Goal: Information Seeking & Learning: Learn about a topic

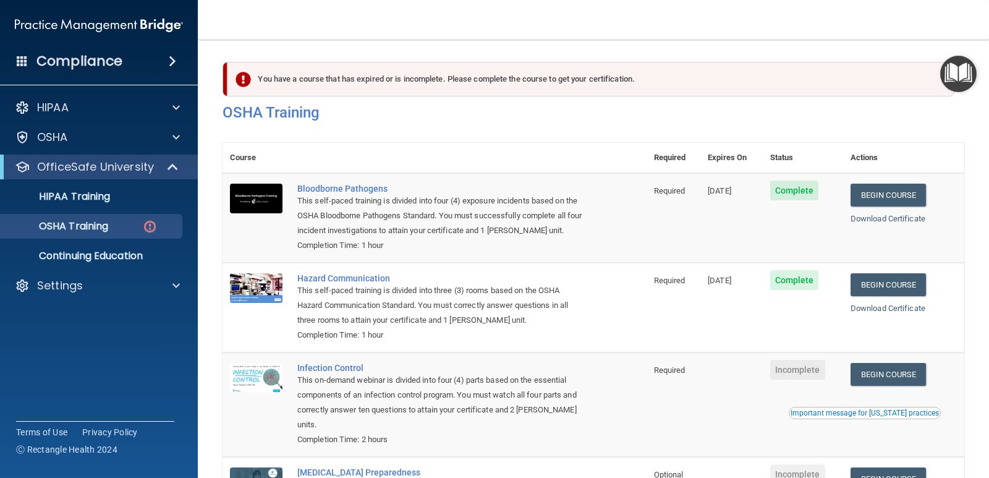
scroll to position [135, 0]
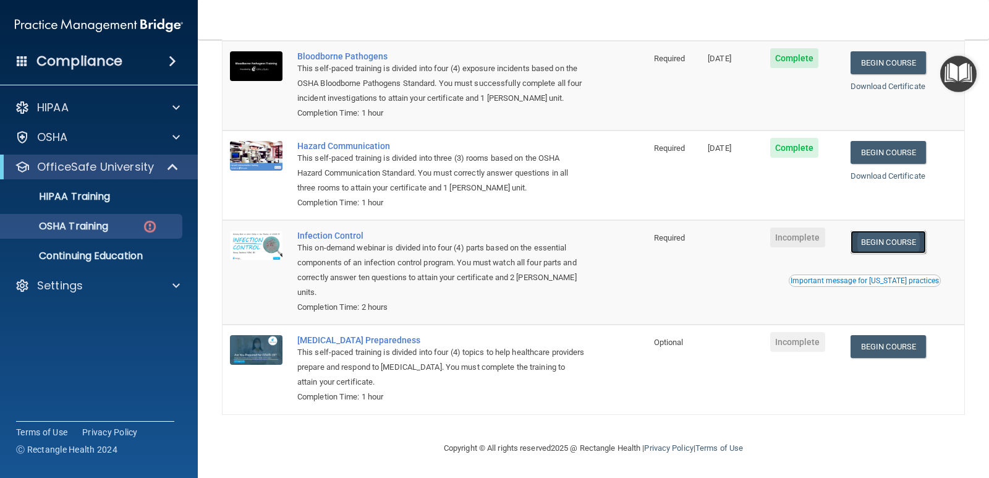
click at [886, 231] on link "Begin Course" at bounding box center [888, 242] width 75 height 23
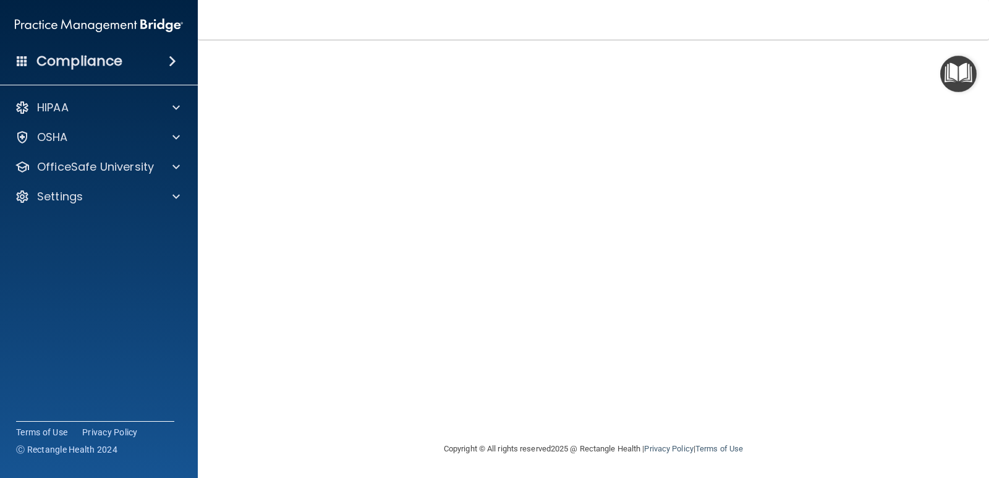
scroll to position [51, 0]
click at [72, 166] on p "OfficeSafe University" at bounding box center [95, 167] width 117 height 15
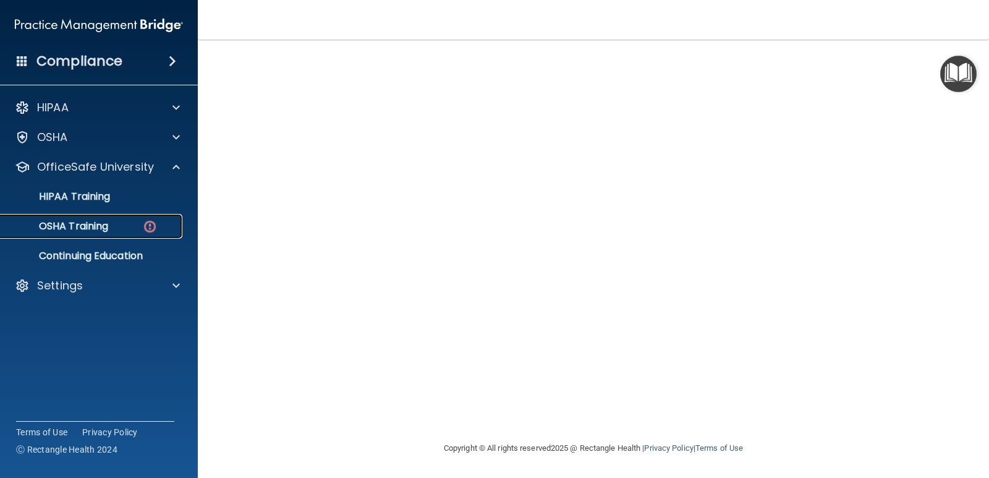
click at [96, 228] on p "OSHA Training" at bounding box center [58, 226] width 100 height 12
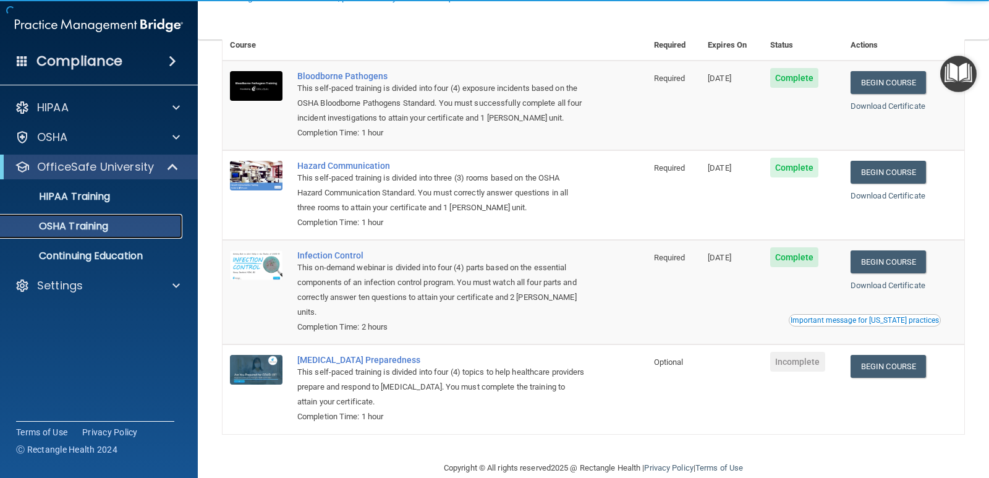
scroll to position [101, 0]
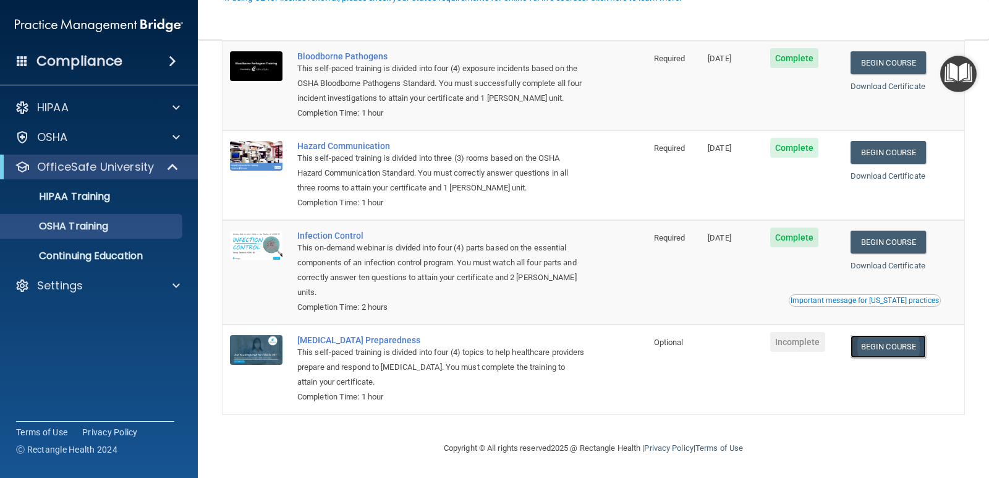
click at [881, 345] on link "Begin Course" at bounding box center [888, 346] width 75 height 23
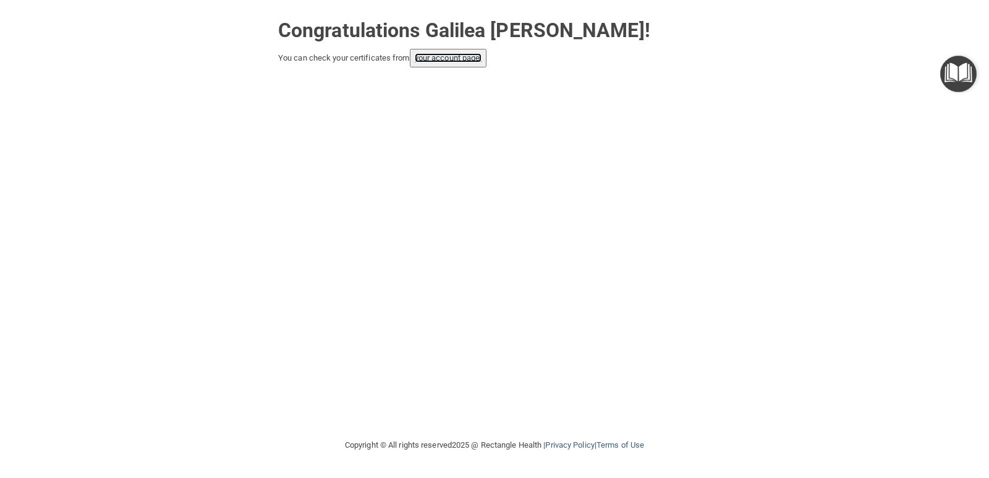
click at [471, 61] on link "your account page!" at bounding box center [448, 57] width 67 height 9
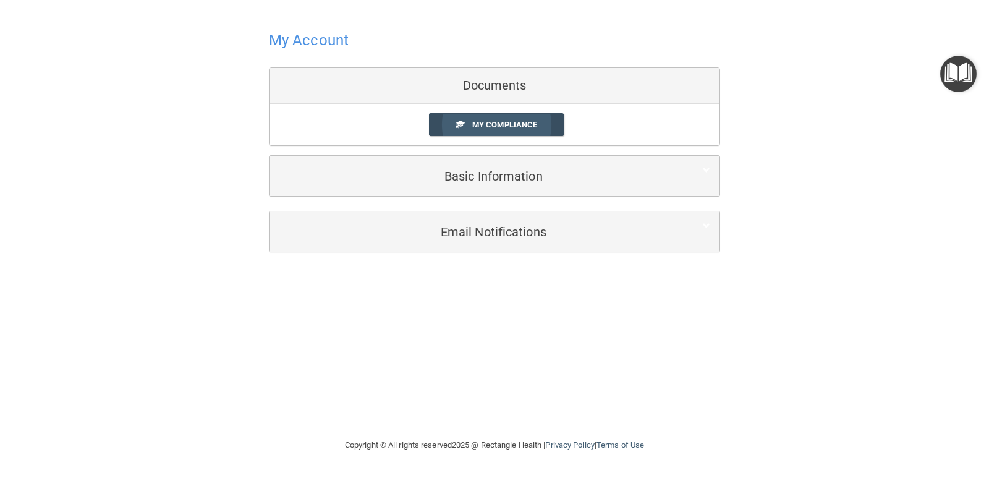
click at [524, 122] on span "My Compliance" at bounding box center [504, 124] width 65 height 9
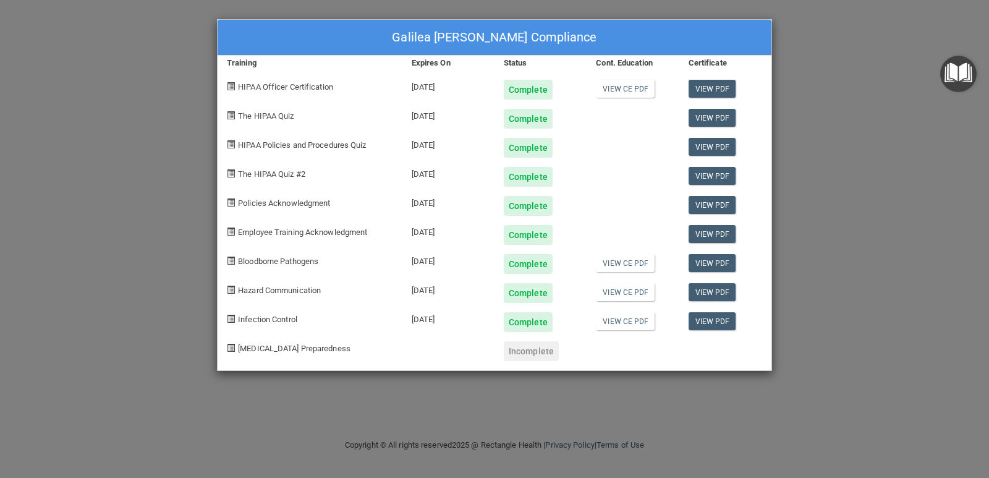
click at [782, 24] on div "Galilea Rangel's Compliance Training Expires On Status Cont. Education Certific…" at bounding box center [494, 239] width 989 height 478
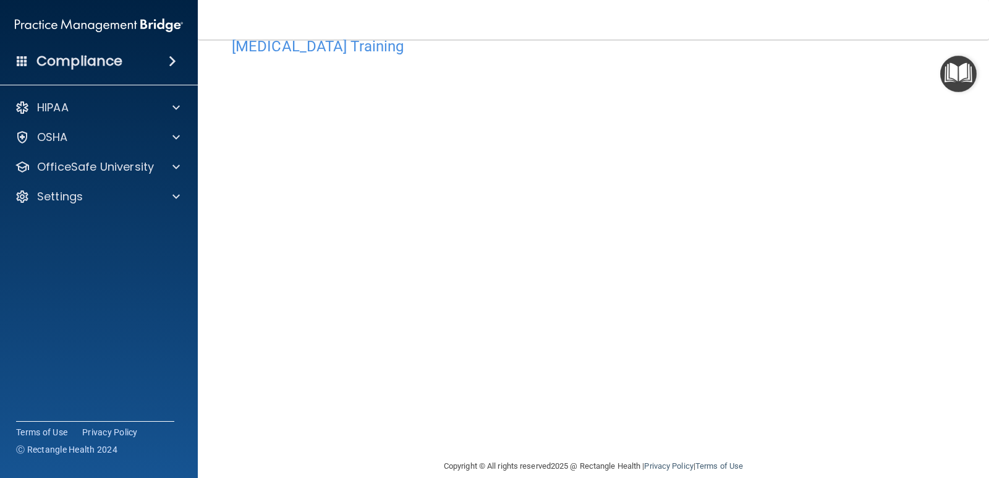
scroll to position [51, 0]
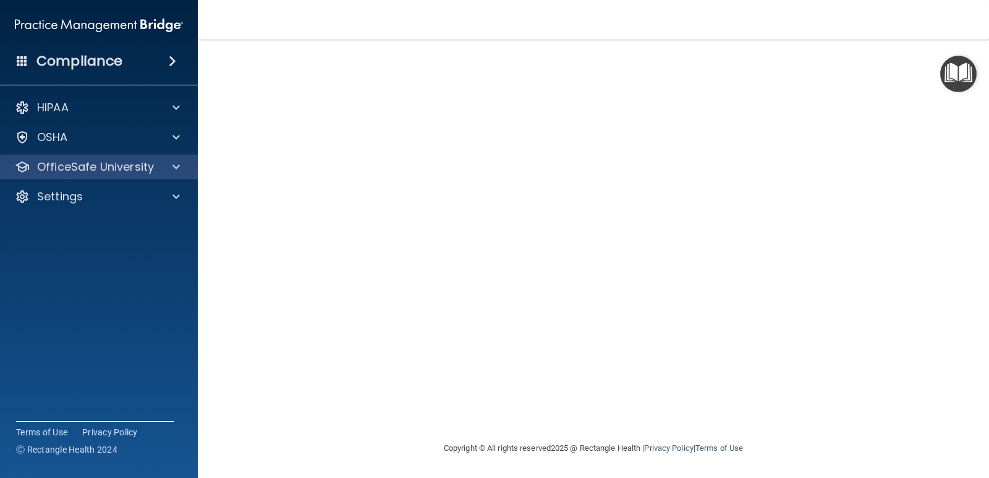
click at [108, 176] on div "OfficeSafe University" at bounding box center [99, 167] width 199 height 25
click at [103, 173] on p "OfficeSafe University" at bounding box center [95, 167] width 117 height 15
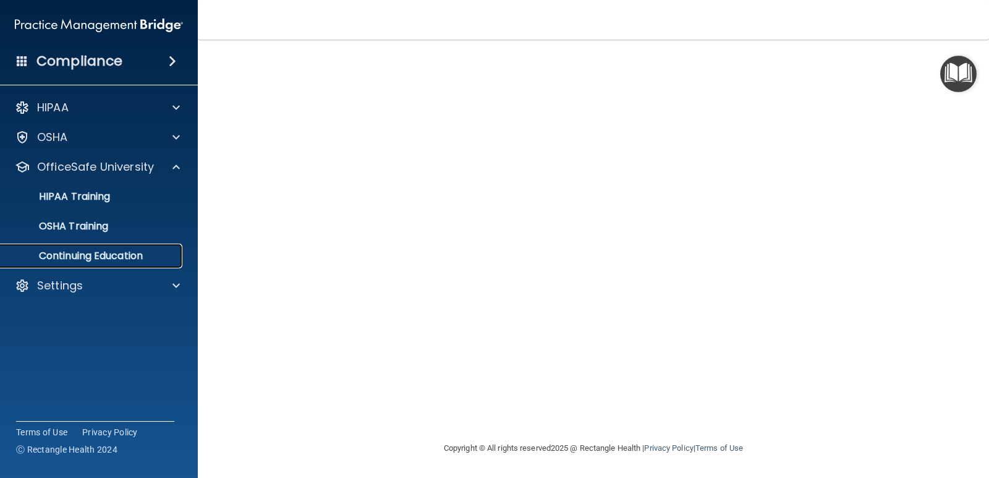
click at [119, 250] on p "Continuing Education" at bounding box center [92, 256] width 169 height 12
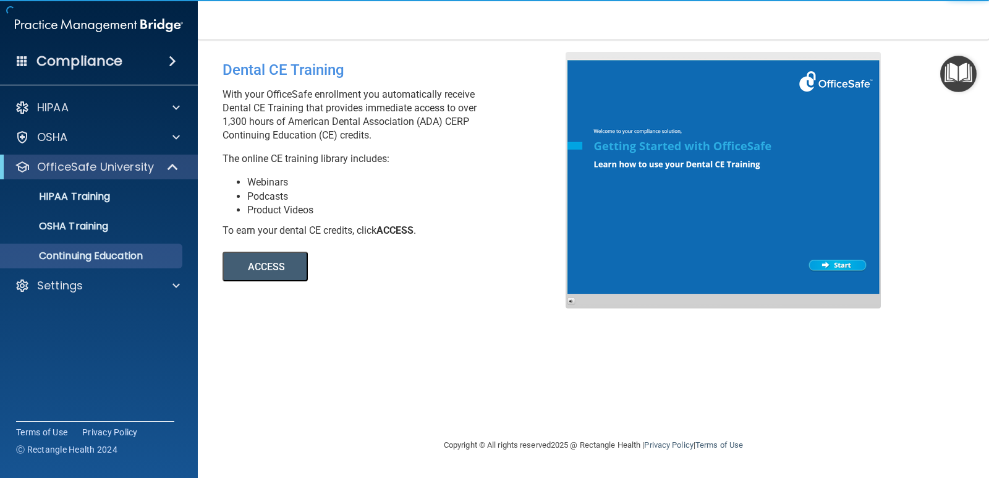
click at [455, 336] on div "Dental CE Training With your OfficeSafe enrollment you automatically receive De…" at bounding box center [594, 239] width 742 height 374
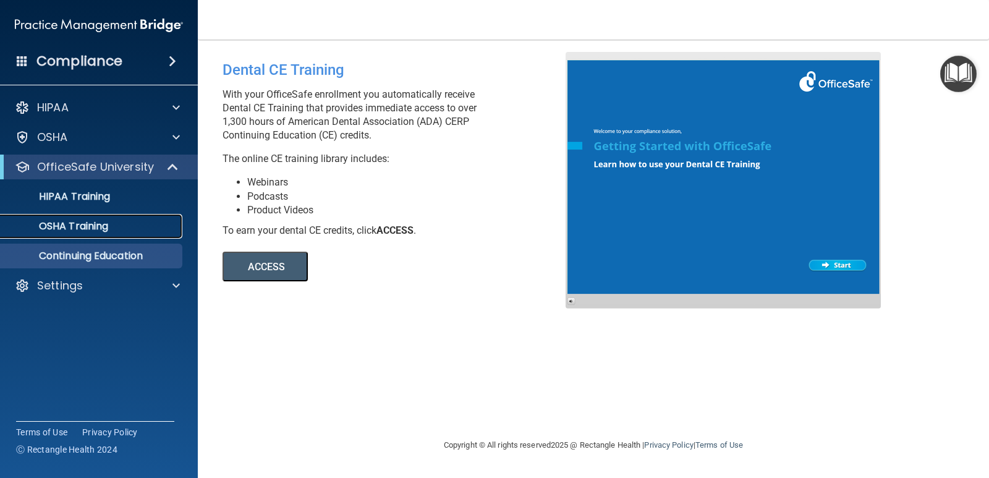
click at [112, 220] on div "OSHA Training" at bounding box center [92, 226] width 169 height 12
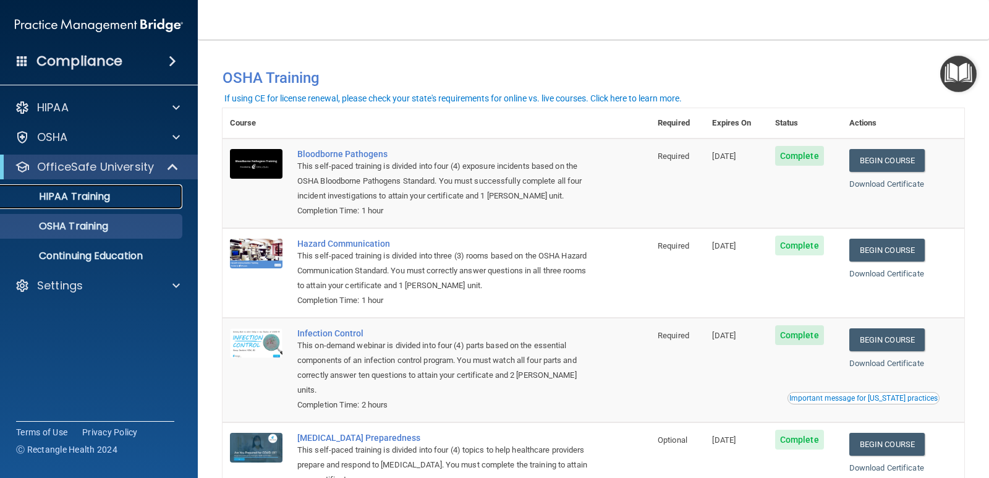
click at [84, 195] on p "HIPAA Training" at bounding box center [59, 196] width 102 height 12
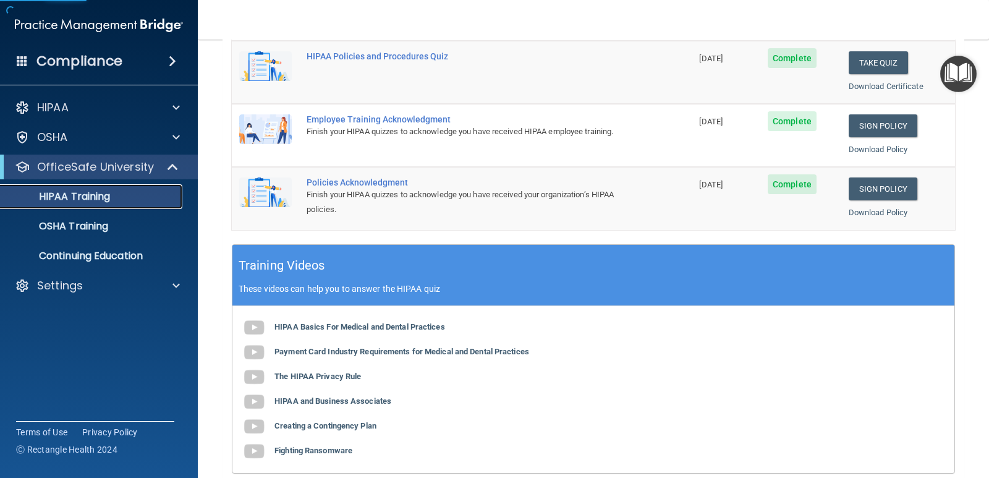
scroll to position [453, 0]
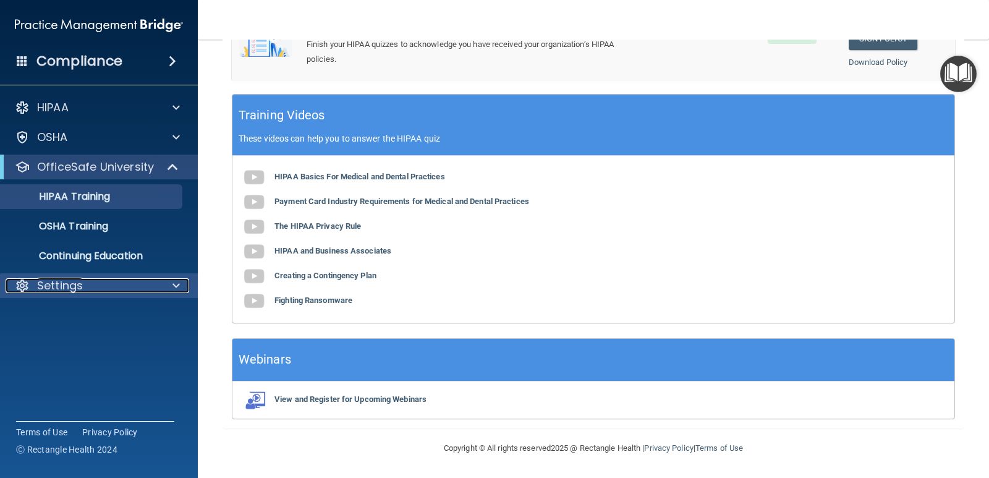
click at [121, 280] on div "Settings" at bounding box center [82, 285] width 153 height 15
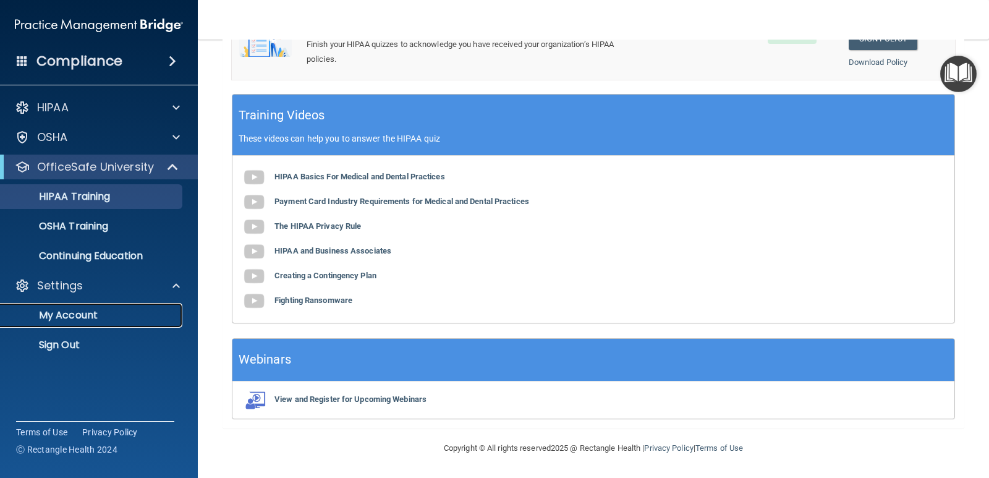
click at [95, 310] on p "My Account" at bounding box center [92, 315] width 169 height 12
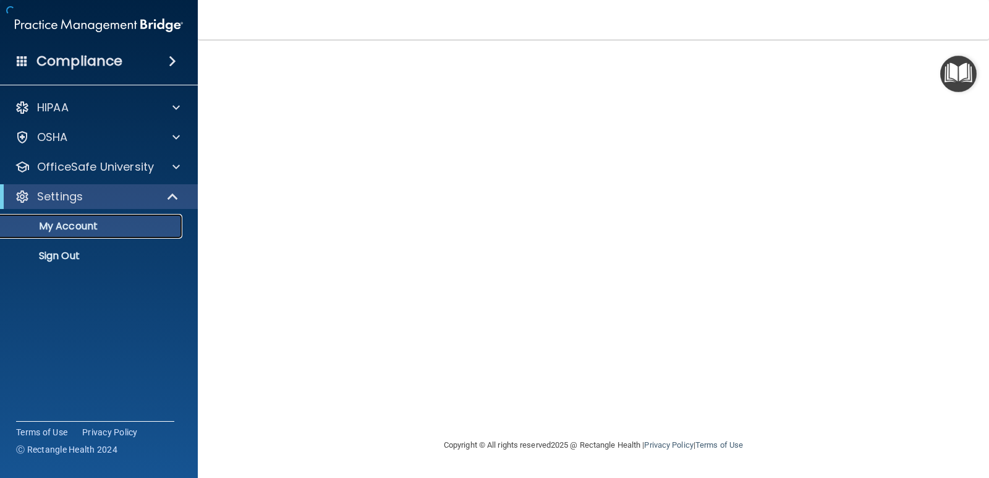
click at [101, 226] on p "My Account" at bounding box center [92, 226] width 169 height 12
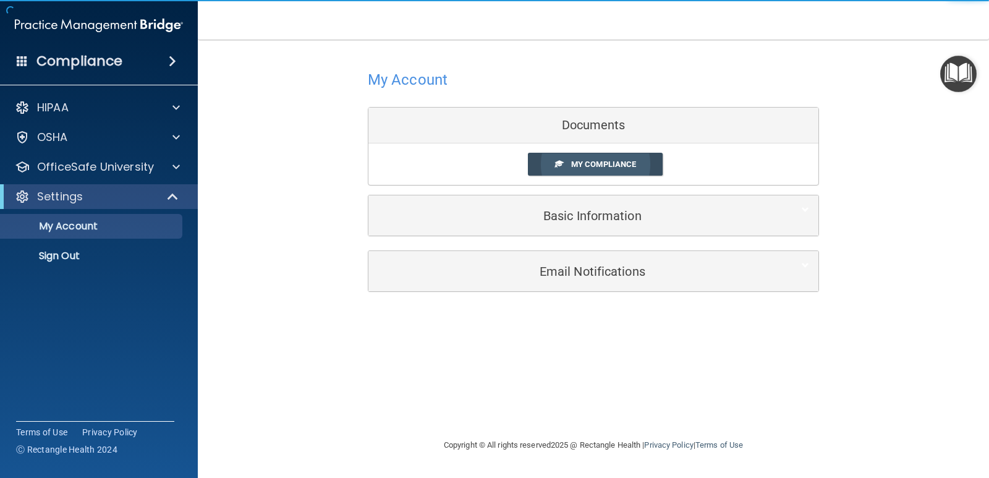
click at [608, 160] on span "My Compliance" at bounding box center [603, 164] width 65 height 9
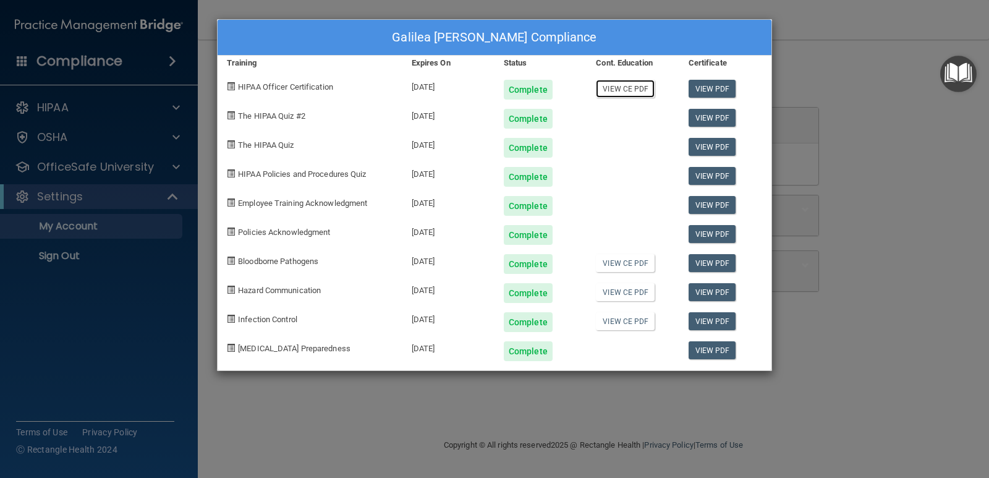
click at [640, 85] on link "View CE PDF" at bounding box center [625, 89] width 59 height 18
click at [133, 267] on div "Galilea Rangel's Compliance Training Expires On Status Cont. Education Certific…" at bounding box center [494, 239] width 989 height 478
